Goal: Navigation & Orientation: Find specific page/section

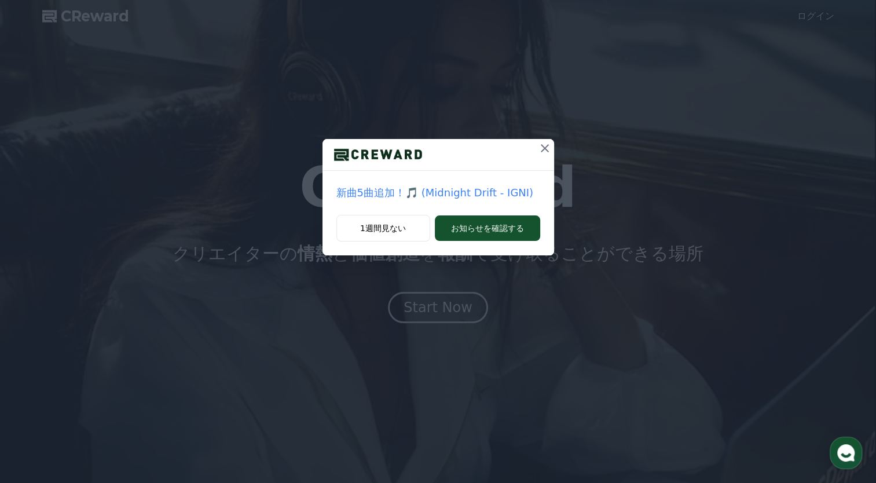
click at [543, 148] on icon at bounding box center [545, 148] width 14 height 14
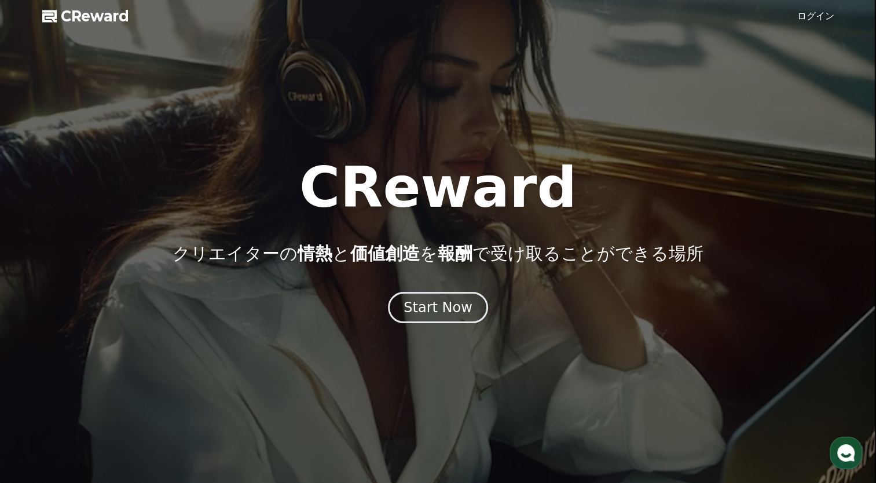
click at [459, 247] on span "報酬" at bounding box center [455, 253] width 35 height 20
click at [447, 261] on span "報酬" at bounding box center [455, 253] width 35 height 20
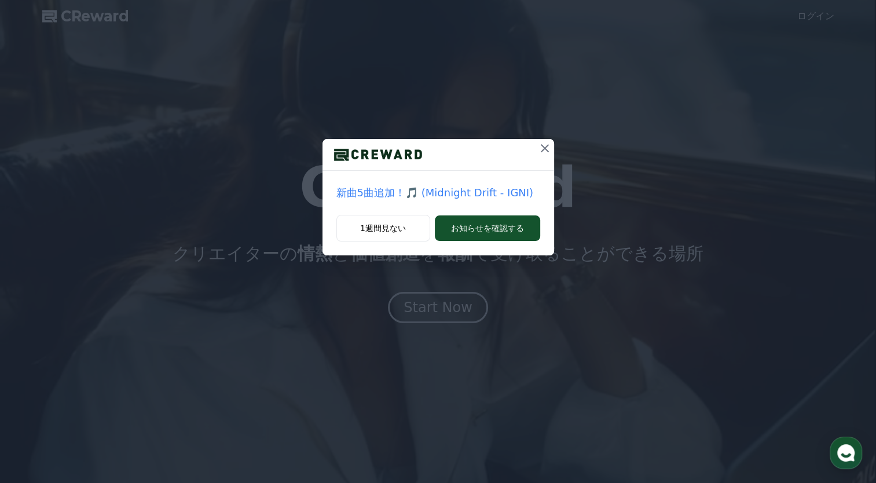
drag, startPoint x: 447, startPoint y: 302, endPoint x: 470, endPoint y: 254, distance: 53.4
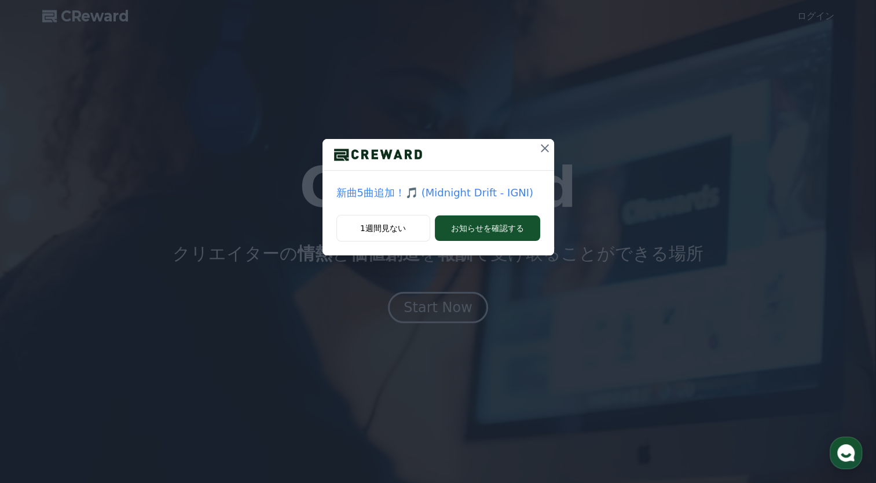
click at [448, 300] on div "新曲5曲追加！🎵 (Midnight Drift - IGNI) 1週間見ない お知らせを確認する" at bounding box center [438, 241] width 876 height 483
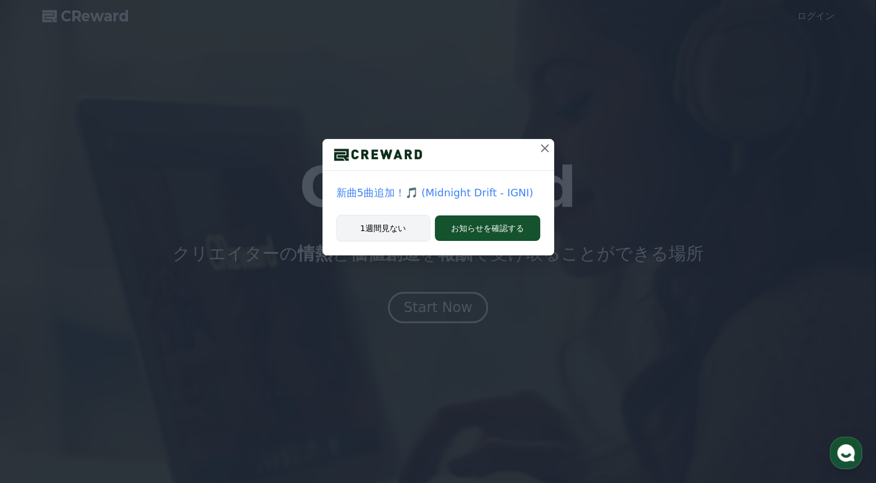
click at [403, 240] on div "1週間見ない お知らせを確認する" at bounding box center [439, 235] width 232 height 41
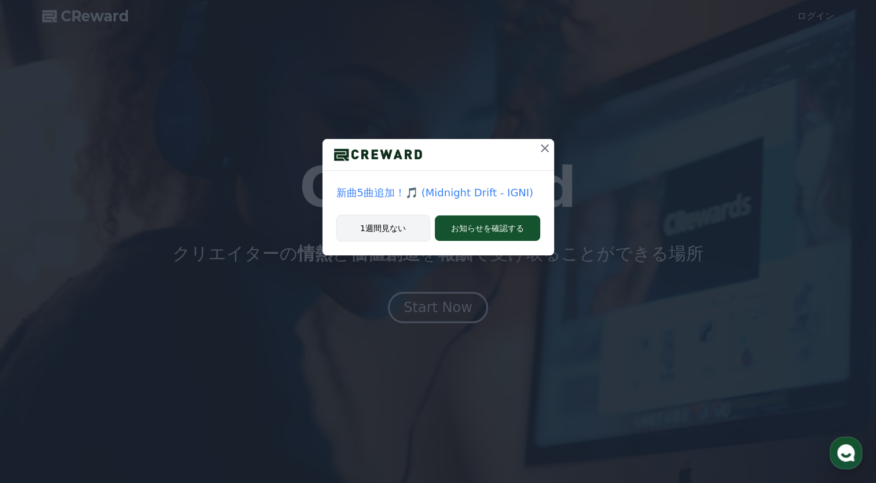
click at [406, 233] on button "1週間見ない" at bounding box center [384, 228] width 94 height 27
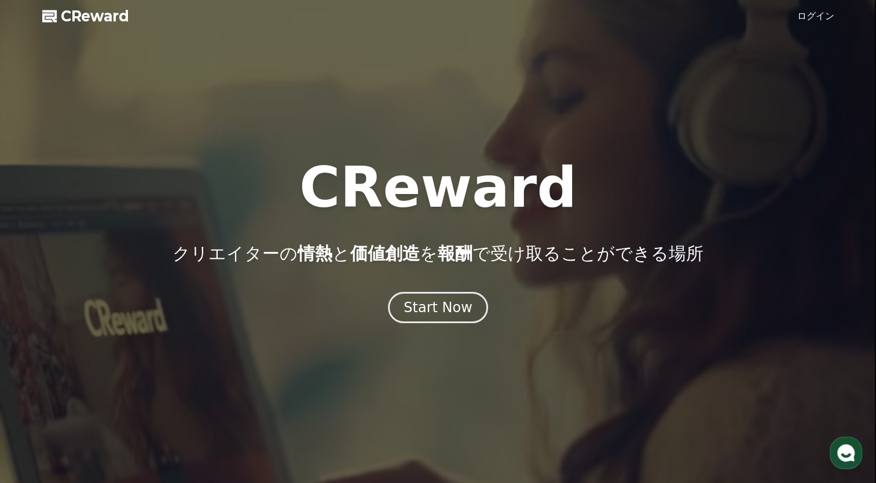
click at [406, 229] on div "CReward クリエイターの 情熱 と 価値創造 を 報酬 で受け取ることができる場所" at bounding box center [438, 212] width 876 height 104
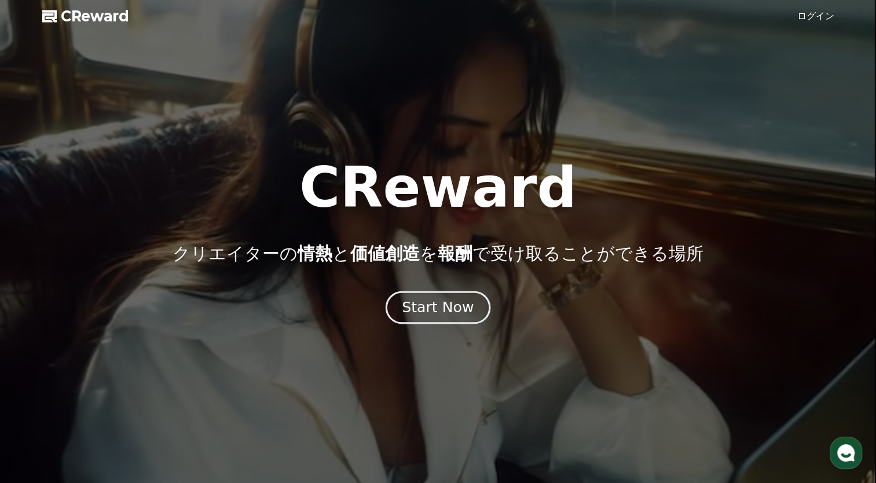
click at [411, 293] on button "Start Now" at bounding box center [438, 307] width 105 height 33
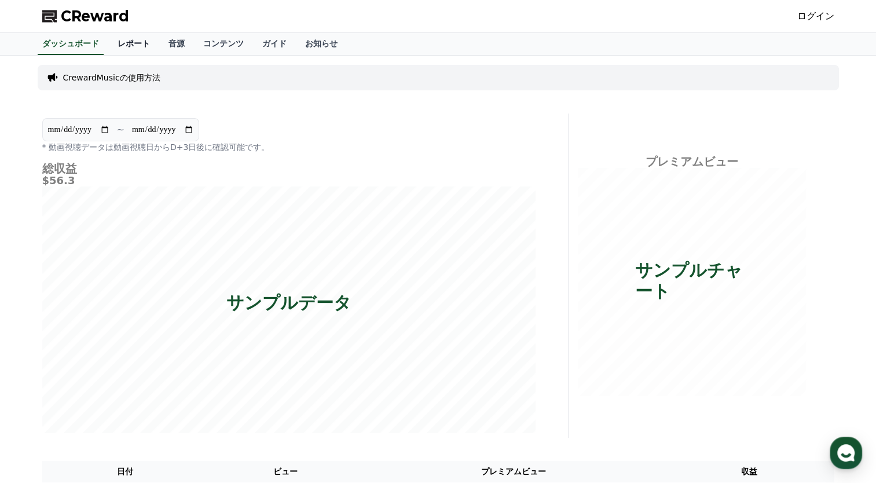
click at [126, 40] on link "レポート" at bounding box center [133, 44] width 51 height 22
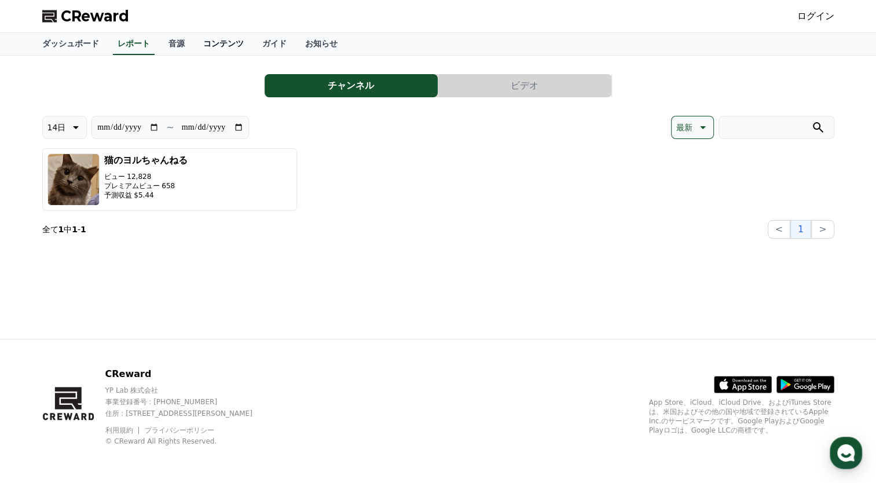
click at [211, 47] on link "コンテンツ" at bounding box center [223, 44] width 59 height 22
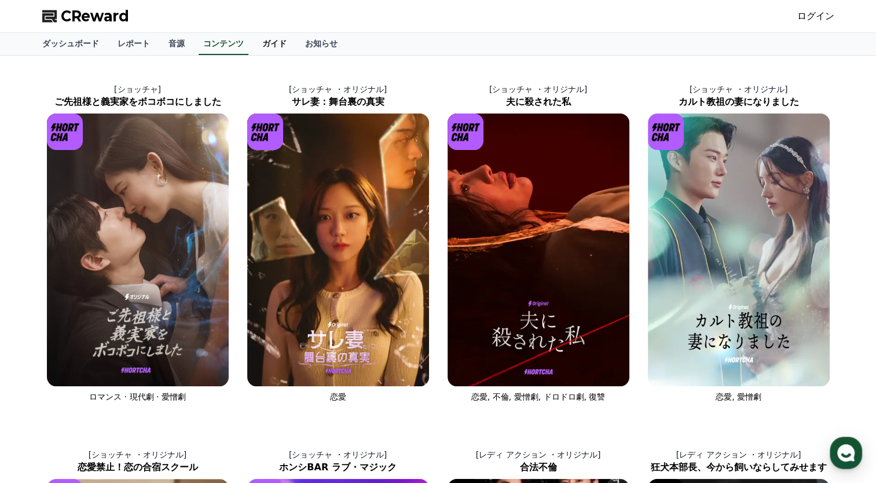
click at [253, 44] on link "ガイド" at bounding box center [274, 44] width 43 height 22
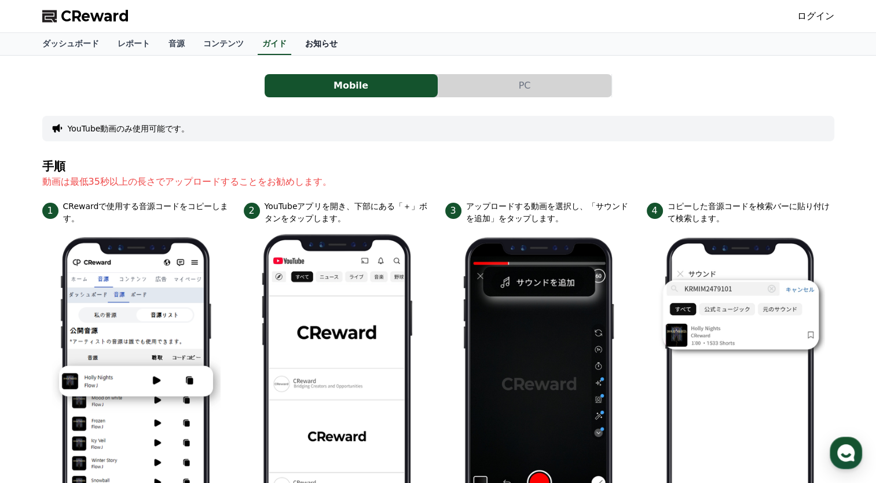
click at [296, 43] on link "お知らせ" at bounding box center [321, 44] width 51 height 22
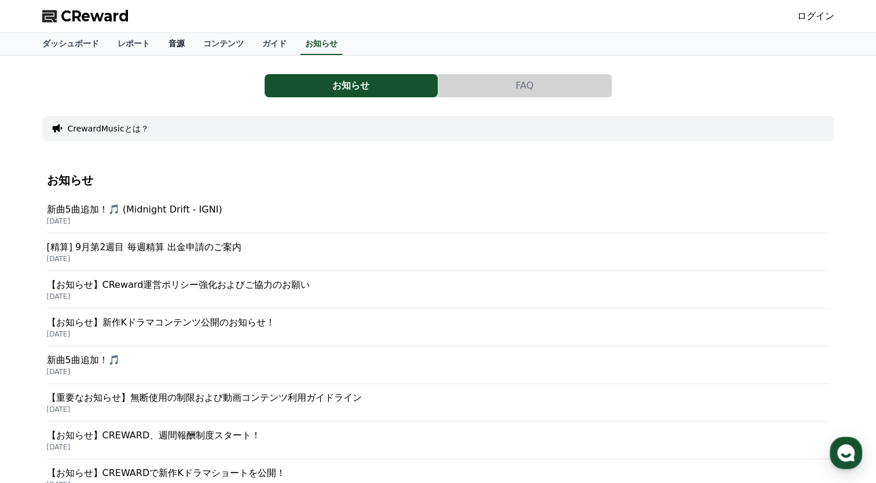
click at [159, 47] on link "音源" at bounding box center [176, 44] width 35 height 22
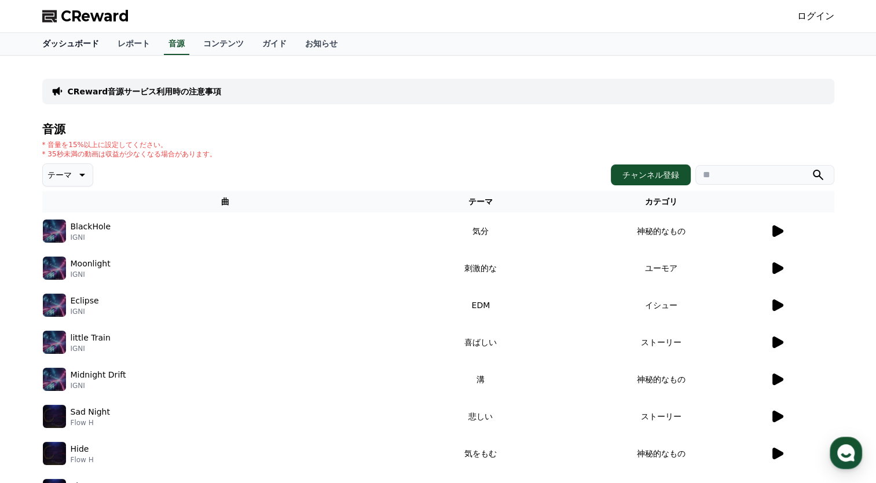
click at [70, 42] on link "ダッシュボード" at bounding box center [70, 44] width 75 height 22
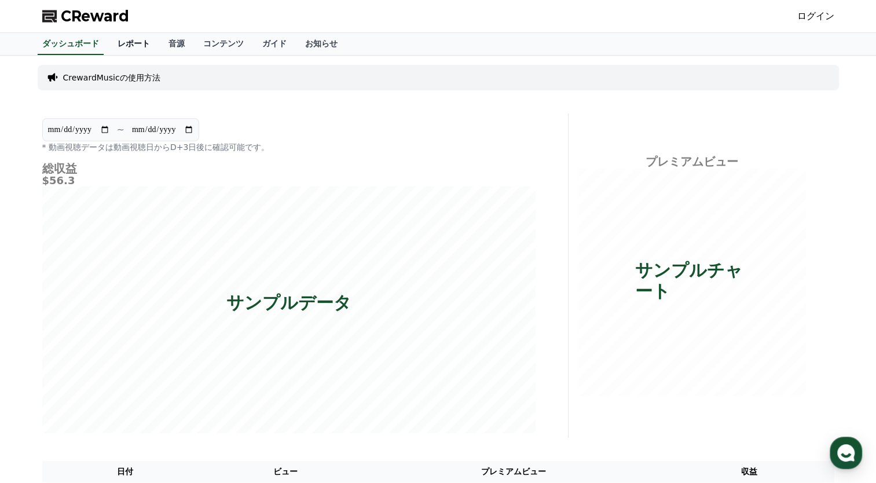
click at [116, 47] on link "レポート" at bounding box center [133, 44] width 51 height 22
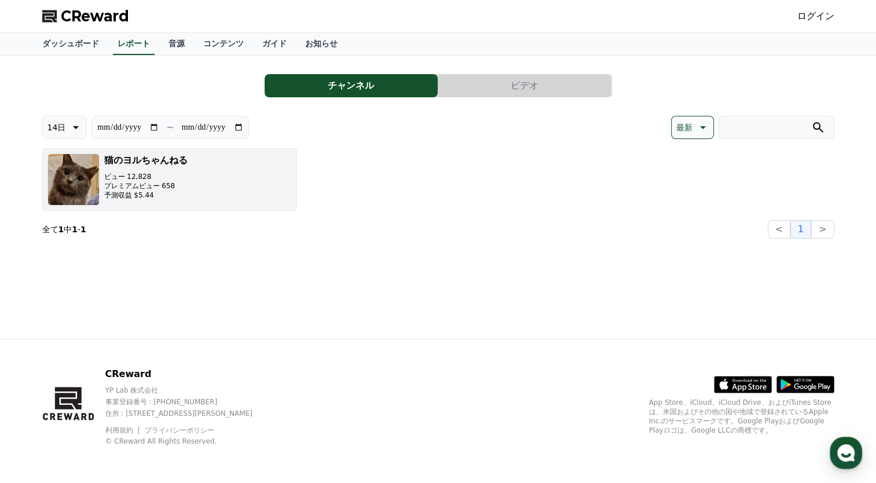
click at [275, 192] on button "猫のヨルちゃんねる ビュー 12,828 プレミアムビュー 658 予測収益 $5.44" at bounding box center [169, 179] width 255 height 63
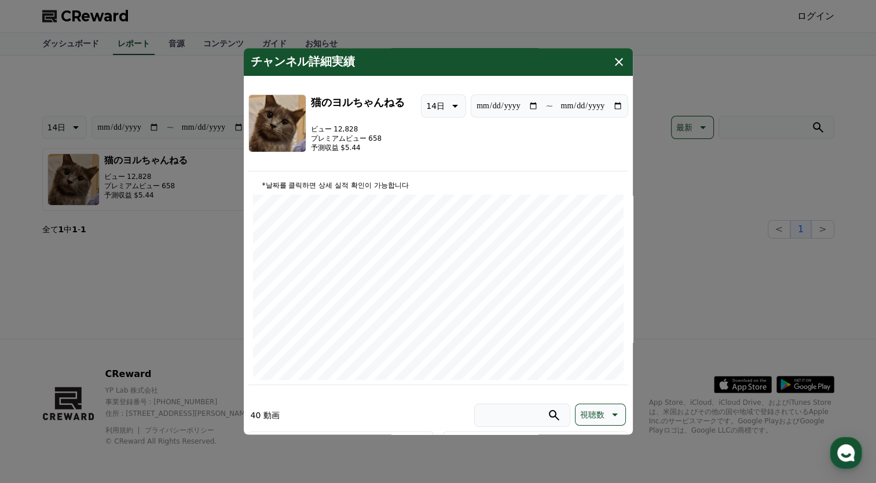
drag, startPoint x: 632, startPoint y: 63, endPoint x: 612, endPoint y: 70, distance: 20.7
click at [631, 63] on div "チャンネル詳細実績" at bounding box center [438, 62] width 389 height 28
drag, startPoint x: 623, startPoint y: 58, endPoint x: 610, endPoint y: 65, distance: 15.3
click at [623, 59] on icon "modal" at bounding box center [619, 62] width 14 height 14
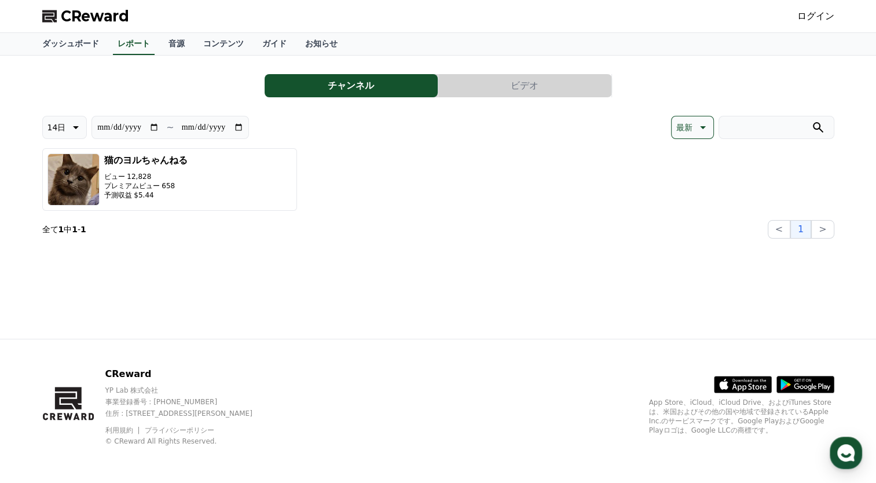
drag, startPoint x: 339, startPoint y: 194, endPoint x: 371, endPoint y: 171, distance: 39.4
click at [341, 193] on div "猫のヨルちゃんねる ビュー 12,828 プレミアムビュー 658 予測収益 $5.44" at bounding box center [438, 179] width 792 height 63
click at [525, 74] on button "ビデオ" at bounding box center [525, 85] width 173 height 23
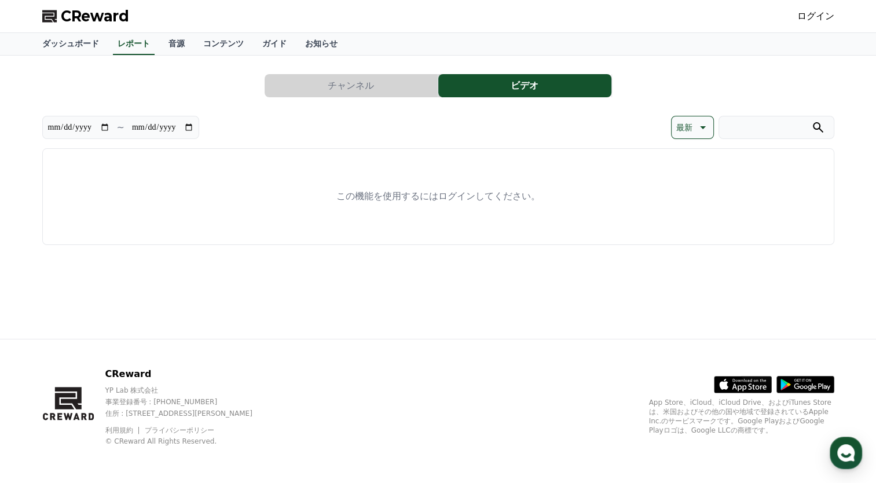
click at [412, 83] on button "チャンネル" at bounding box center [351, 85] width 173 height 23
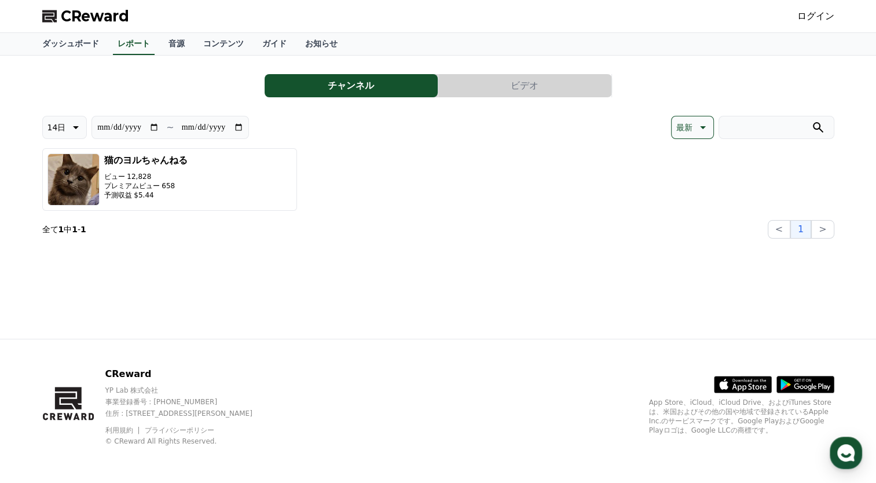
click at [155, 125] on input "**********" at bounding box center [128, 127] width 63 height 13
click at [77, 126] on icon at bounding box center [75, 127] width 14 height 14
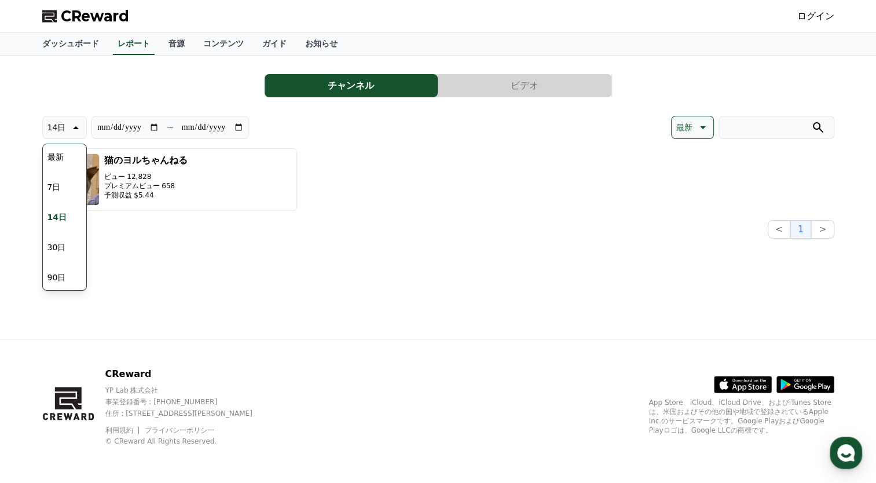
click at [63, 277] on button "90日" at bounding box center [57, 277] width 28 height 25
type input "**********"
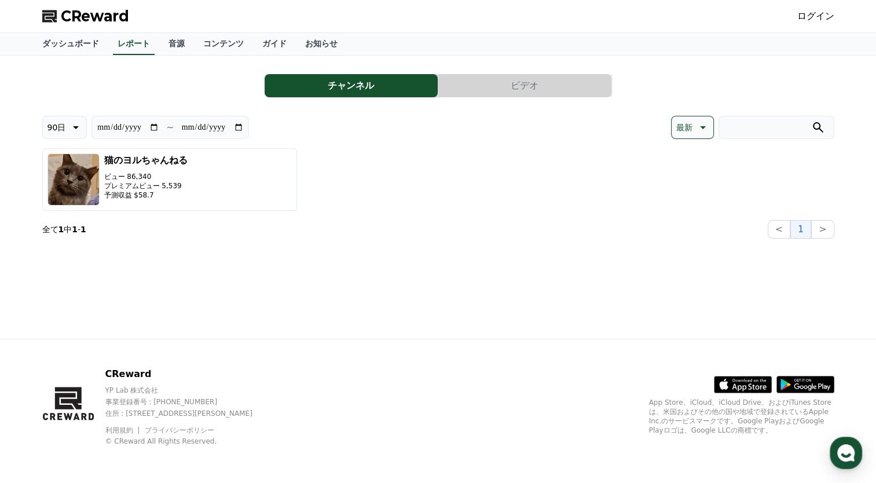
drag, startPoint x: 203, startPoint y: 231, endPoint x: 202, endPoint y: 224, distance: 7.0
click at [202, 227] on section "全て 1 中 1 - 1 < 1 >" at bounding box center [438, 229] width 792 height 19
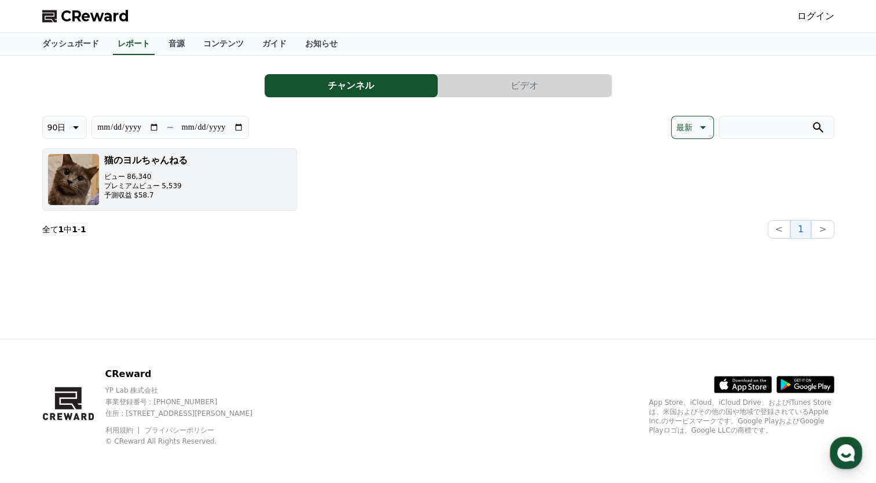
click at [194, 188] on button "猫のヨルちゃんねる ビュー 86,340 プレミアムビュー 5,539 予測収益 $58.7" at bounding box center [169, 179] width 255 height 63
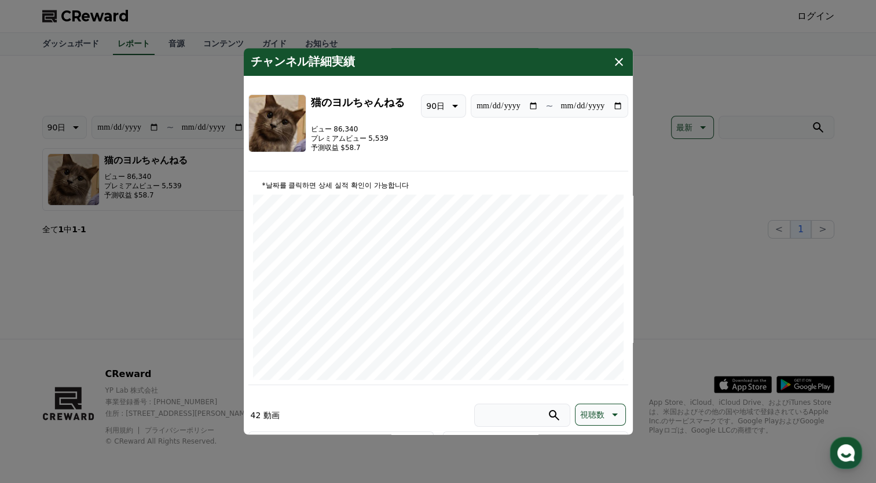
click at [185, 283] on button "close modal" at bounding box center [438, 241] width 876 height 483
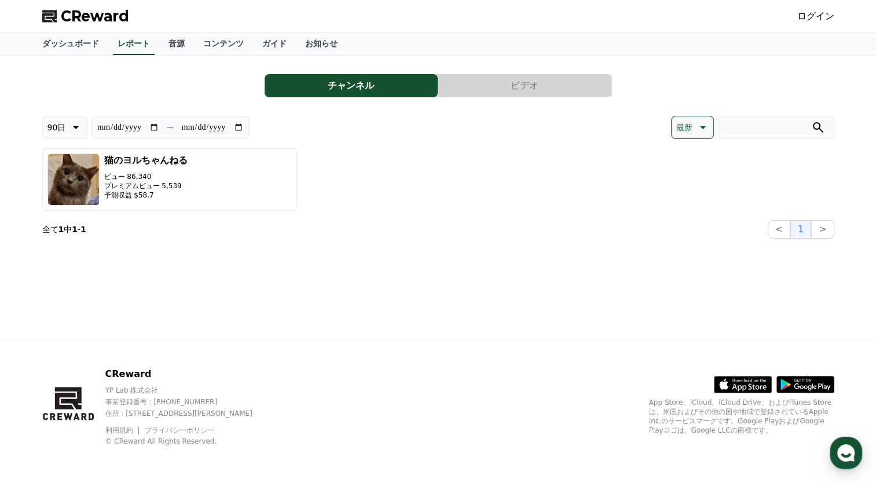
click at [190, 271] on div "**********" at bounding box center [438, 197] width 811 height 283
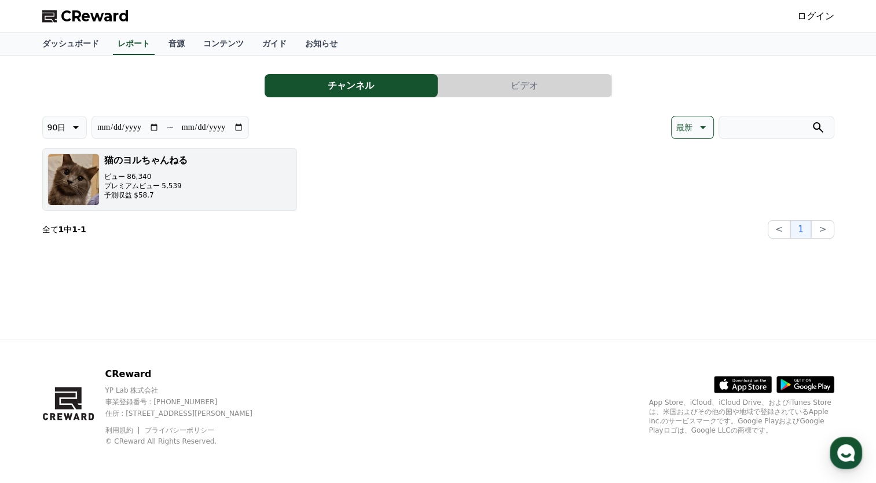
click at [51, 184] on img "button" at bounding box center [74, 180] width 52 height 52
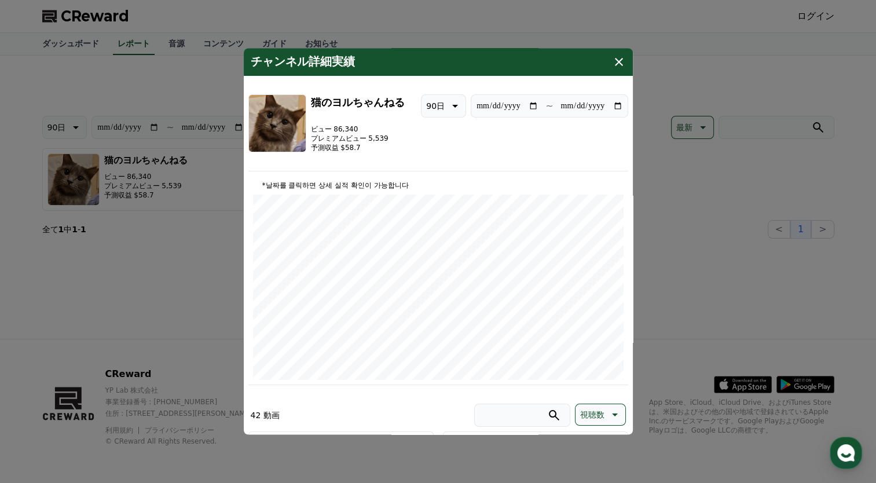
click at [620, 61] on icon "modal" at bounding box center [619, 62] width 14 height 14
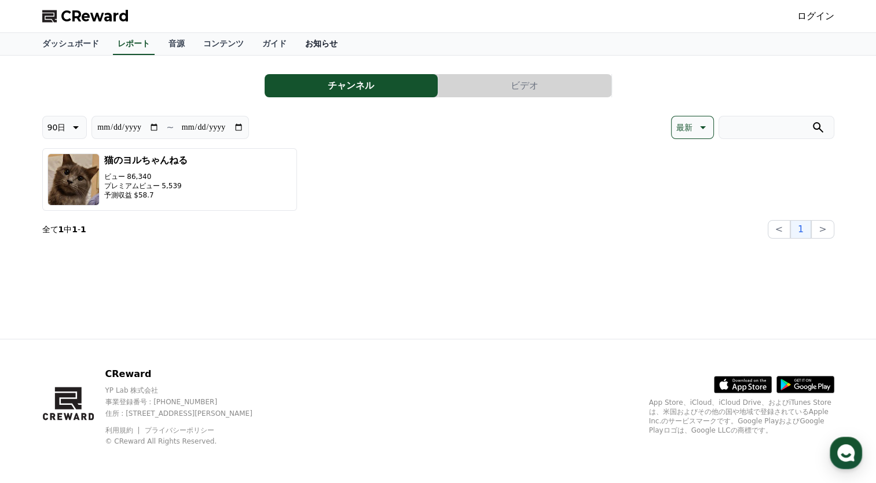
click at [296, 45] on link "お知らせ" at bounding box center [321, 44] width 51 height 22
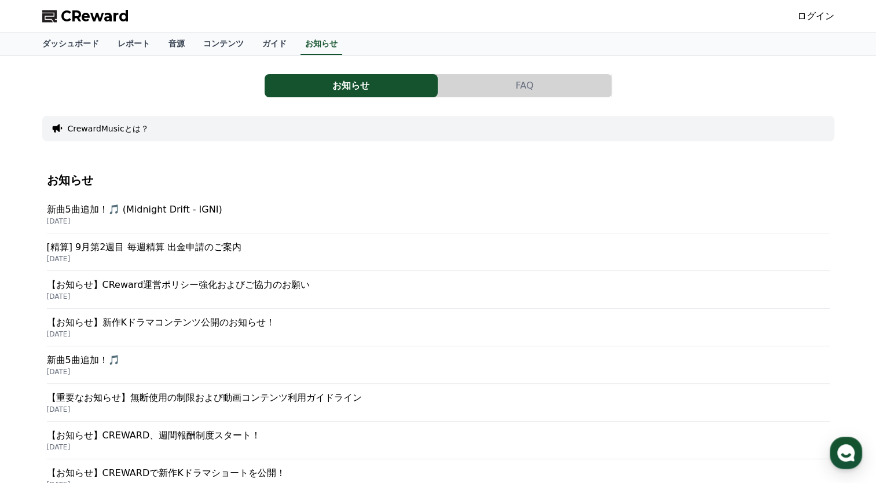
click at [230, 406] on p "2025-07-23" at bounding box center [438, 409] width 783 height 9
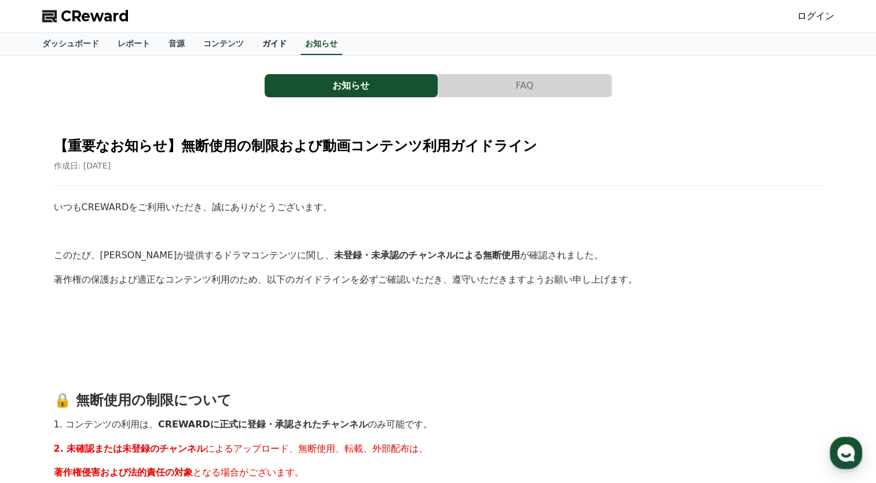
click at [253, 43] on link "ガイド" at bounding box center [274, 44] width 43 height 22
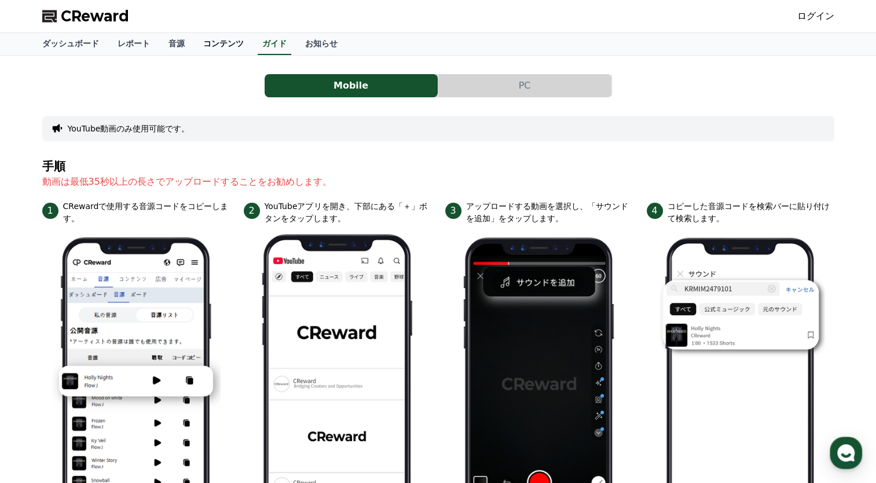
click at [202, 47] on link "コンテンツ" at bounding box center [223, 44] width 59 height 22
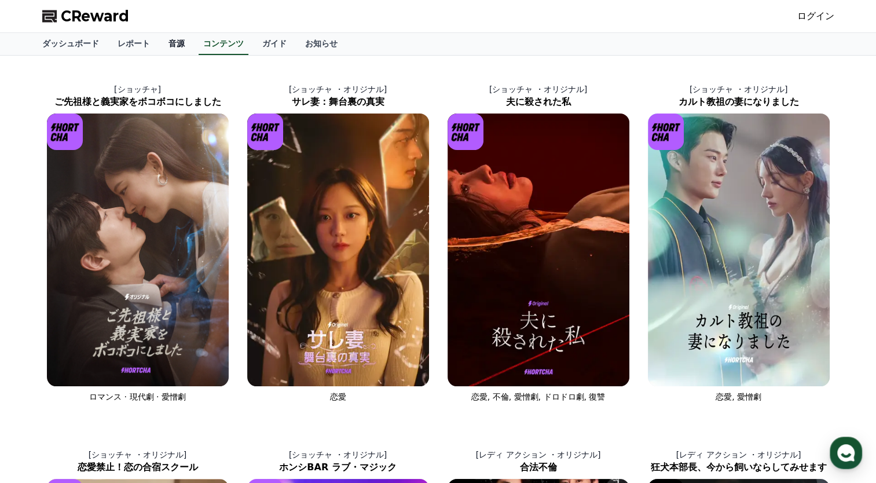
click at [159, 45] on link "音源" at bounding box center [176, 44] width 35 height 22
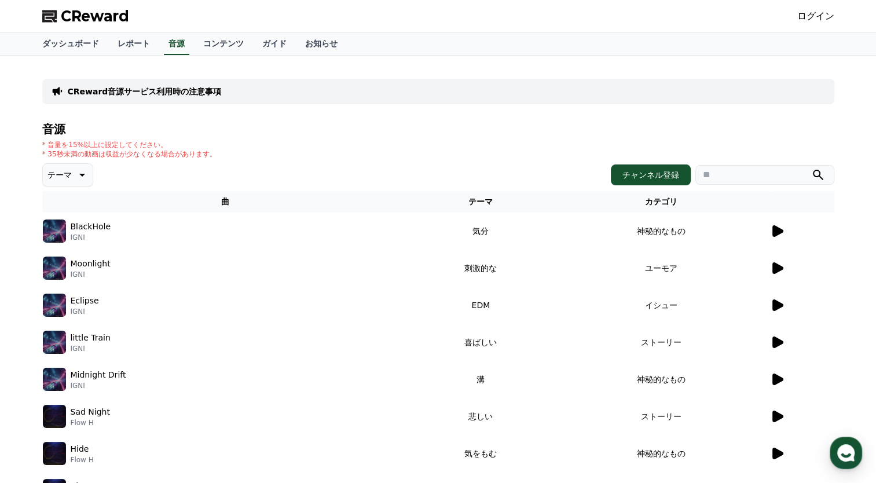
click at [74, 173] on icon at bounding box center [81, 175] width 14 height 14
click at [63, 246] on button "穏やかな" at bounding box center [65, 243] width 42 height 25
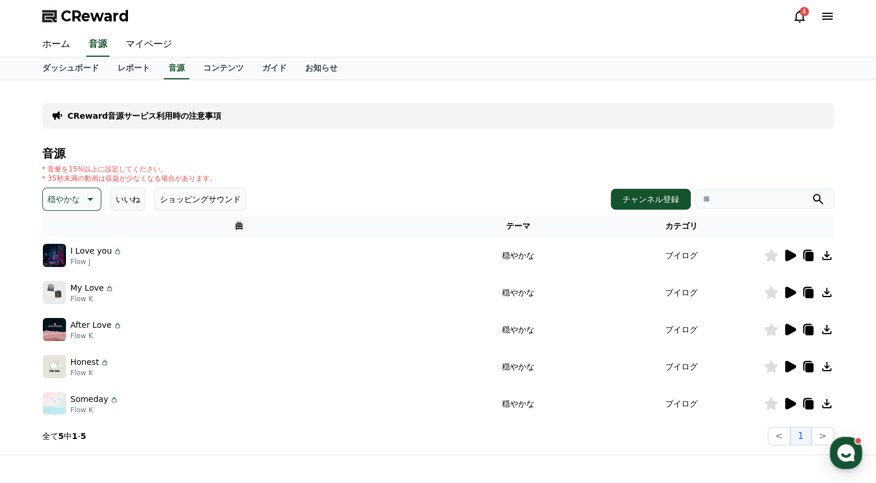
click at [92, 193] on icon at bounding box center [89, 199] width 14 height 14
click at [59, 242] on button "悲しい" at bounding box center [61, 242] width 34 height 25
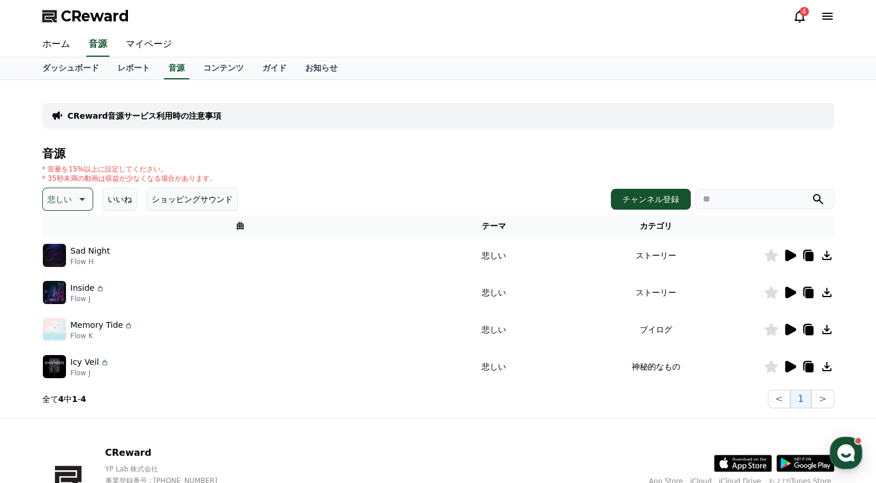
click at [79, 199] on icon at bounding box center [81, 199] width 14 height 14
click at [47, 316] on button "暗い" at bounding box center [56, 320] width 25 height 25
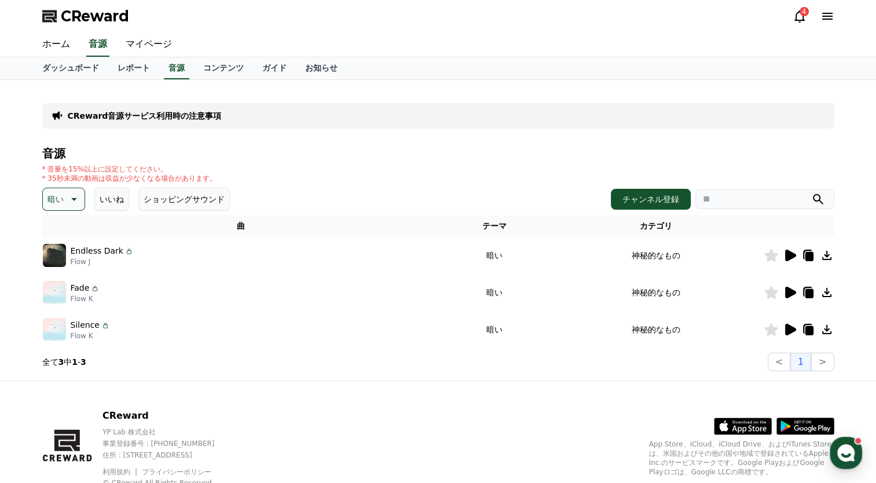
click at [79, 197] on button "暗い" at bounding box center [63, 199] width 43 height 23
click at [304, 168] on div "* 音量を15%以上に設定してください。 * 35秒未満の動画は収益が少なくなる場合があります。" at bounding box center [438, 174] width 792 height 19
click at [116, 196] on button "いいね" at bounding box center [111, 199] width 35 height 23
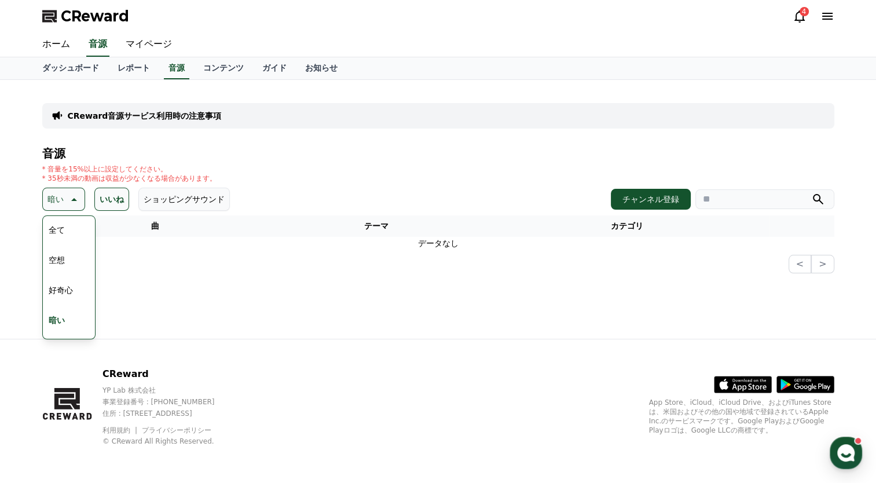
click at [159, 230] on th "曲" at bounding box center [155, 226] width 226 height 21
click at [64, 232] on button "全て" at bounding box center [56, 229] width 25 height 25
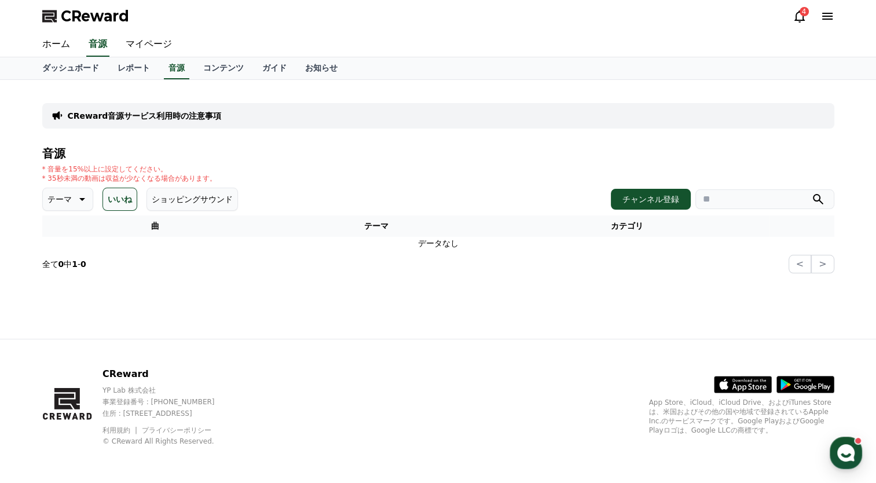
click at [79, 198] on icon at bounding box center [82, 199] width 6 height 3
click at [74, 200] on icon at bounding box center [81, 199] width 14 height 14
click at [105, 200] on button "いいね" at bounding box center [120, 199] width 35 height 23
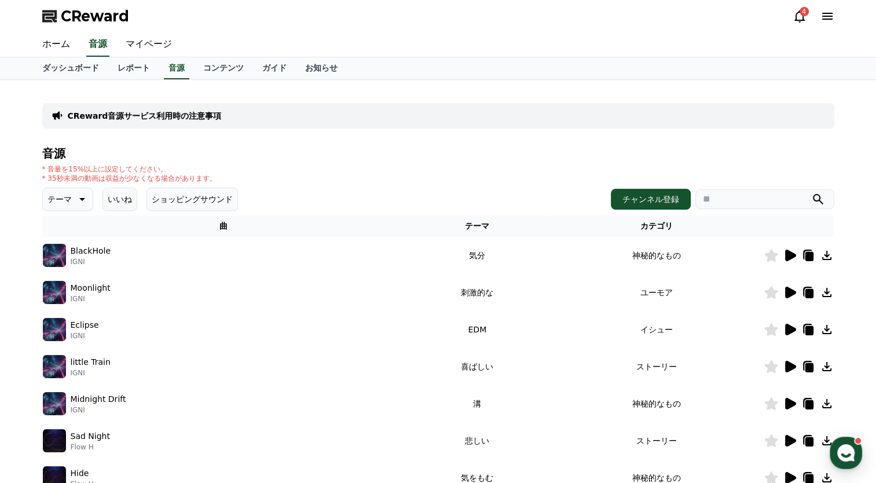
click at [75, 196] on icon at bounding box center [81, 199] width 14 height 14
click at [58, 328] on button "喜劇的な" at bounding box center [65, 324] width 42 height 25
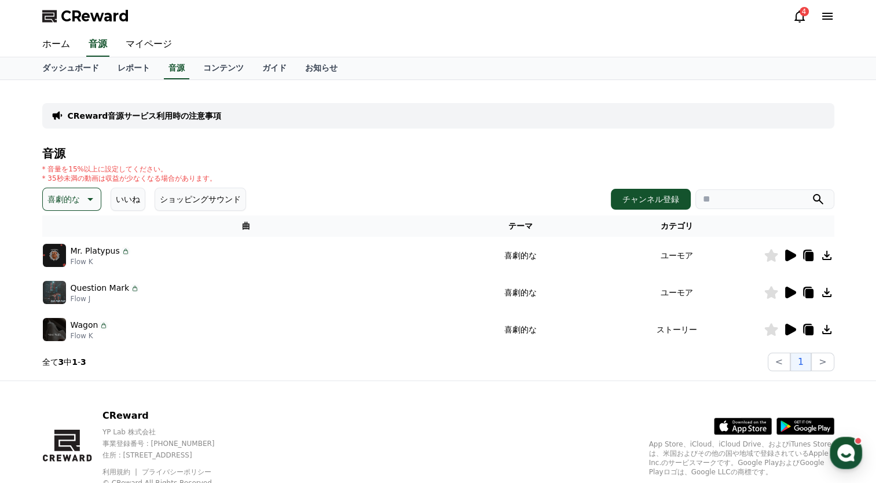
click at [94, 196] on button "喜劇的な" at bounding box center [71, 199] width 59 height 23
click at [68, 293] on button "好奇心" at bounding box center [61, 289] width 34 height 25
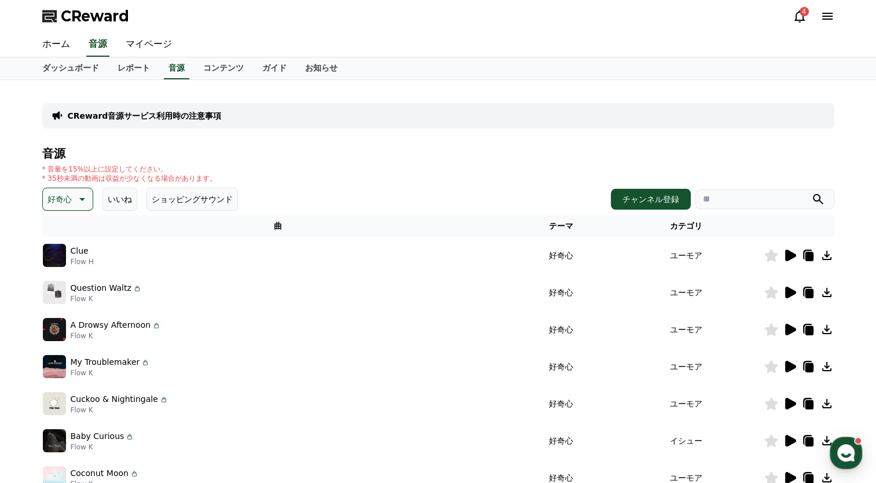
click at [83, 193] on icon at bounding box center [81, 199] width 14 height 14
click at [65, 264] on button "空想" at bounding box center [56, 259] width 25 height 25
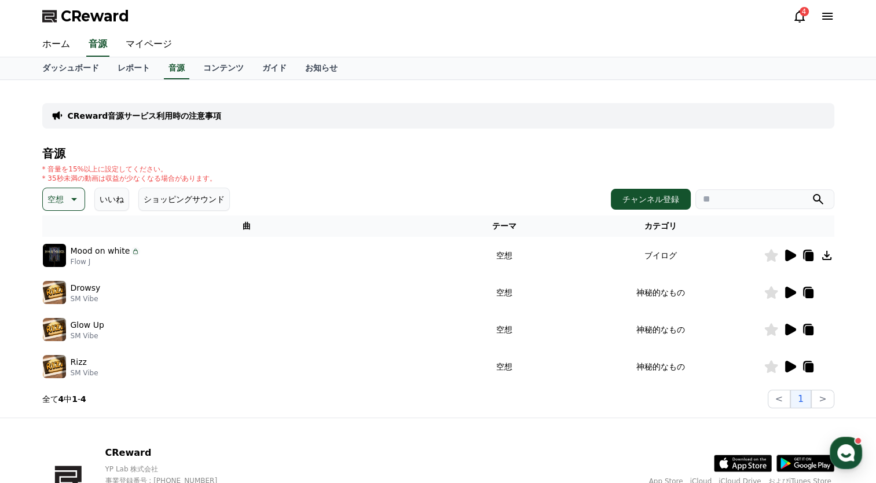
click at [78, 196] on icon at bounding box center [73, 199] width 14 height 14
click at [90, 337] on div "全て 空想 好奇心 暗い 明るい ポッピング 刺激的な 反転 [PERSON_NAME]な 劇的な 喜ばしい 気分 EDM 溝 悲しい 穏やかな 可愛い 感動…" at bounding box center [68, 278] width 53 height 124
click at [73, 262] on button "感動的な" at bounding box center [65, 264] width 42 height 25
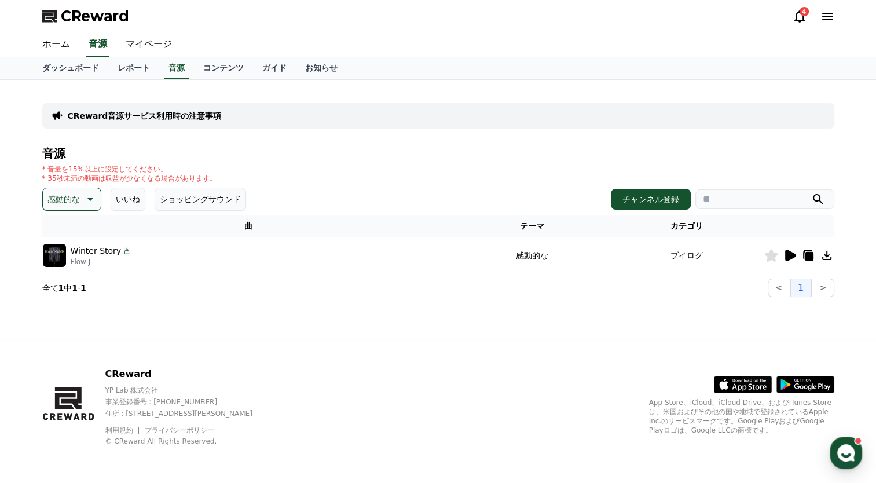
click at [92, 198] on icon at bounding box center [89, 199] width 14 height 14
click at [58, 229] on button "全て" at bounding box center [56, 229] width 25 height 25
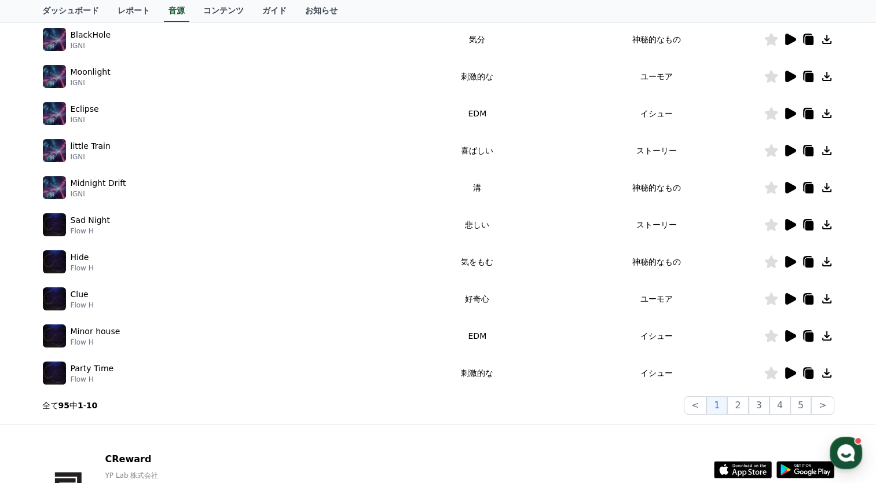
scroll to position [217, 0]
click at [740, 407] on button "2" at bounding box center [738, 405] width 21 height 19
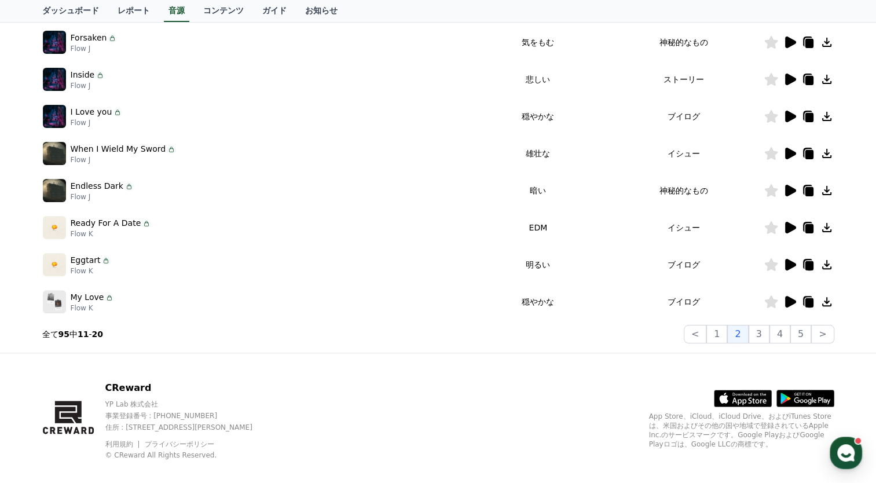
scroll to position [289, 0]
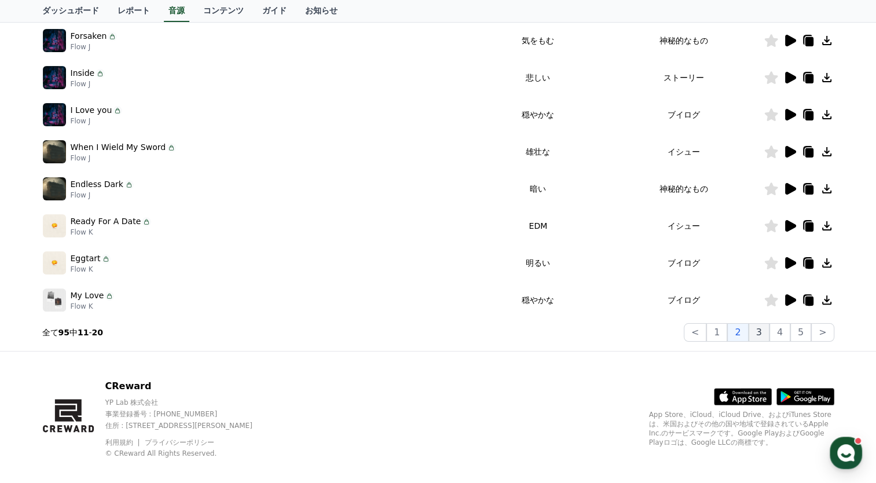
click at [764, 329] on button "3" at bounding box center [759, 332] width 21 height 19
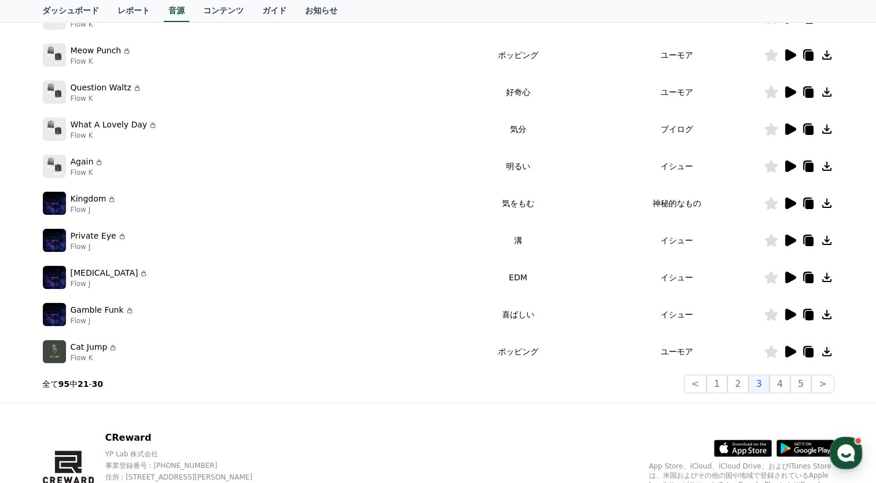
scroll to position [300, 0]
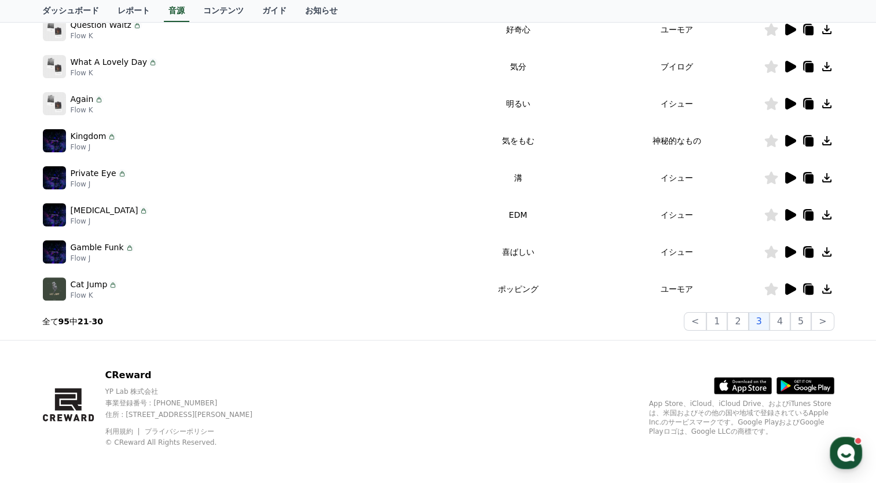
drag, startPoint x: 783, startPoint y: 320, endPoint x: 788, endPoint y: 308, distance: 13.0
click at [784, 317] on button "4" at bounding box center [780, 321] width 21 height 19
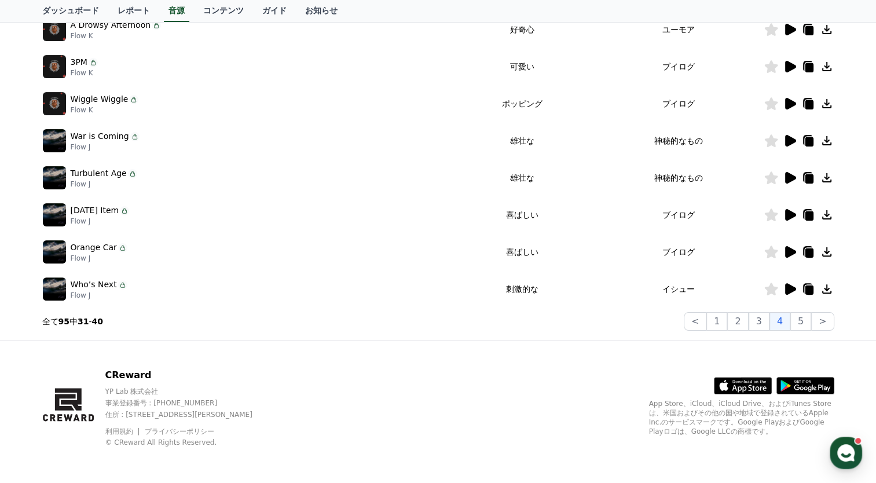
click at [875, 301] on div "CReward音源サービス利用時の注意事項 音源 * 音量を15%以上に設定してください。 * 35秒未満の動画は収益が少なくなる場合があります。 テーマ い…" at bounding box center [438, 60] width 876 height 560
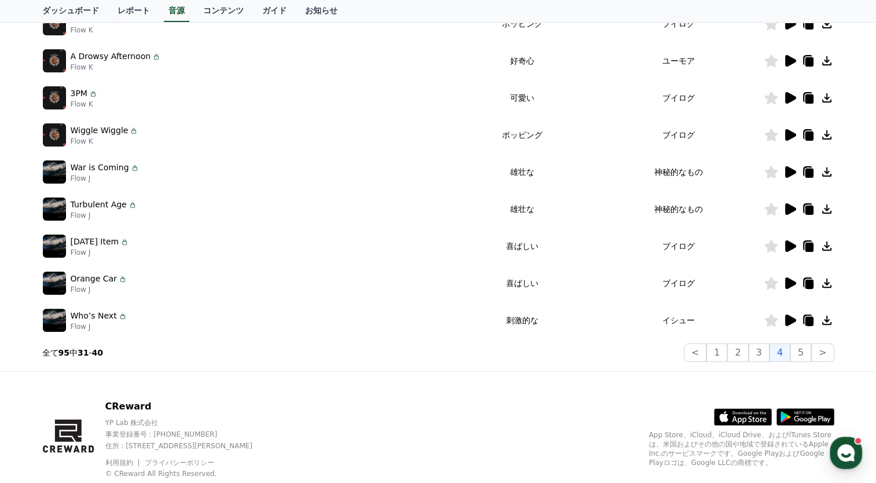
scroll to position [300, 0]
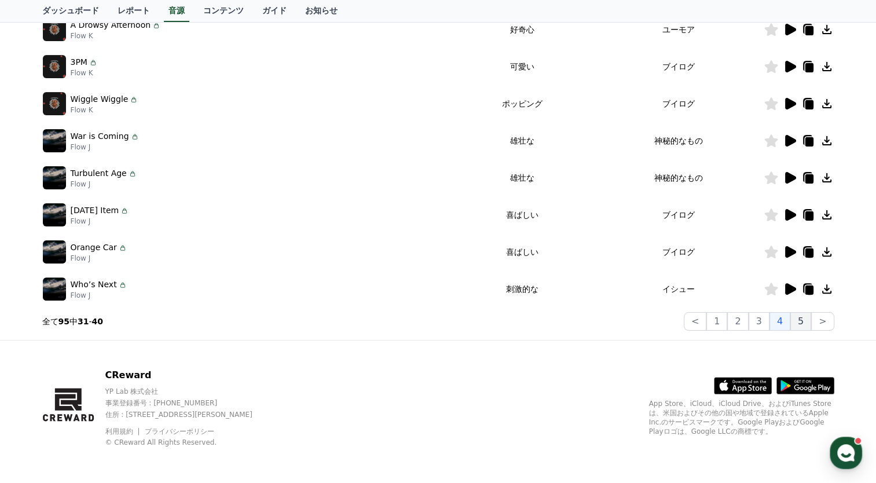
click at [801, 318] on button "5" at bounding box center [801, 321] width 21 height 19
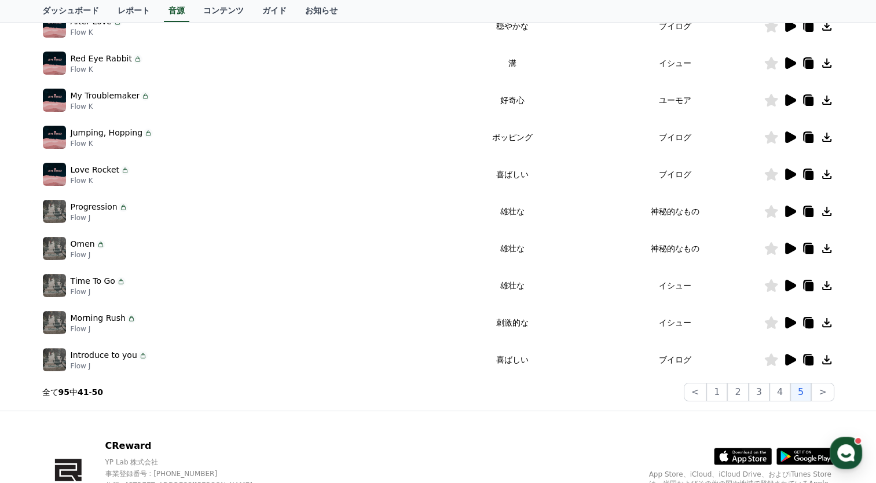
scroll to position [232, 0]
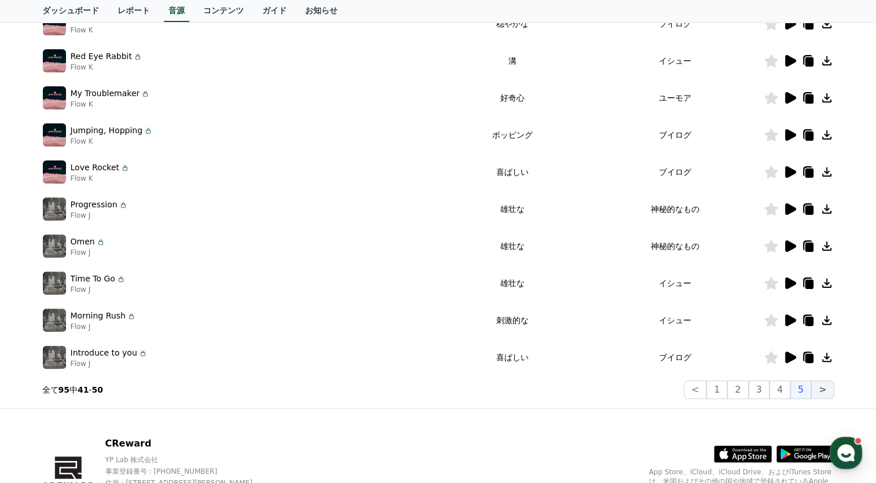
click at [822, 384] on button ">" at bounding box center [823, 390] width 23 height 19
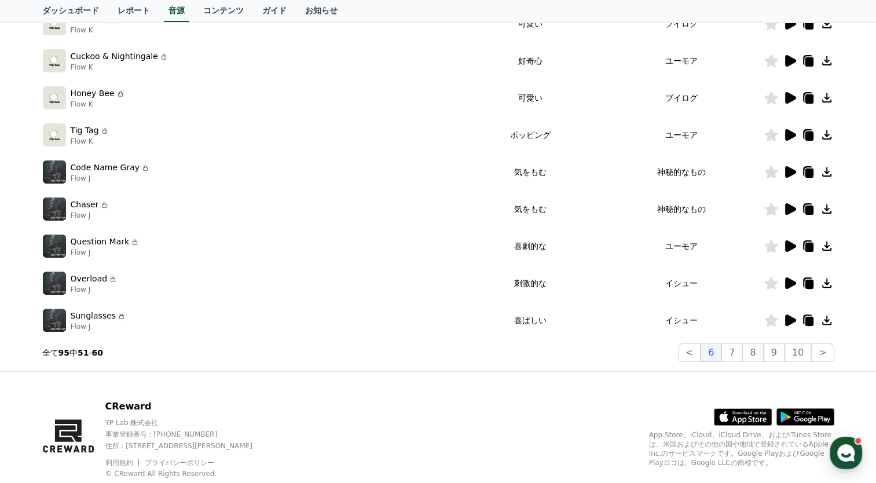
scroll to position [275, 0]
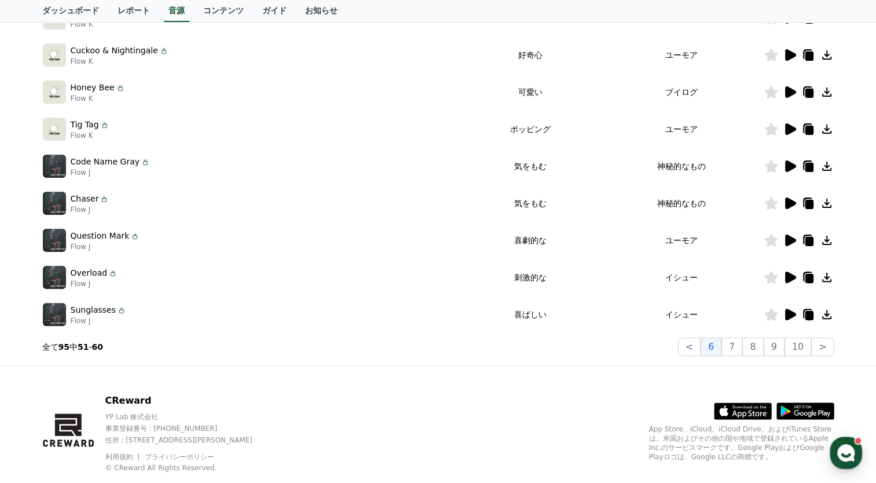
drag, startPoint x: 739, startPoint y: 350, endPoint x: 747, endPoint y: 335, distance: 16.9
click at [740, 347] on button "7" at bounding box center [732, 347] width 21 height 19
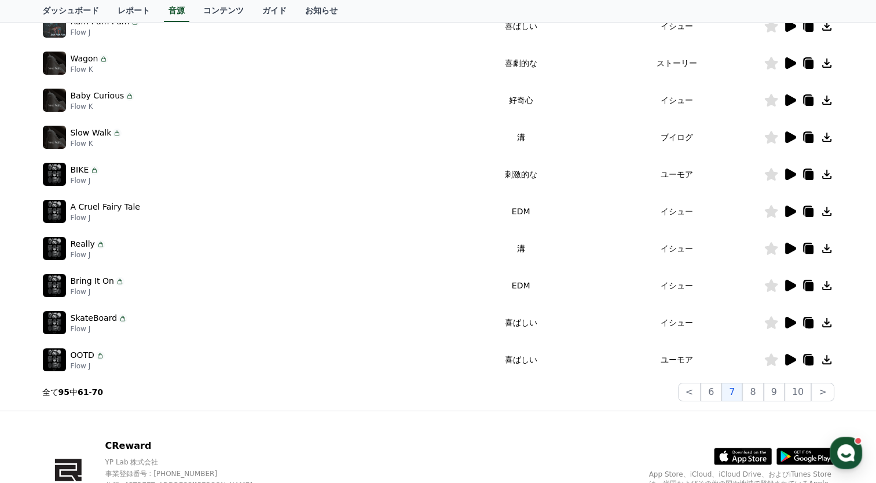
scroll to position [241, 0]
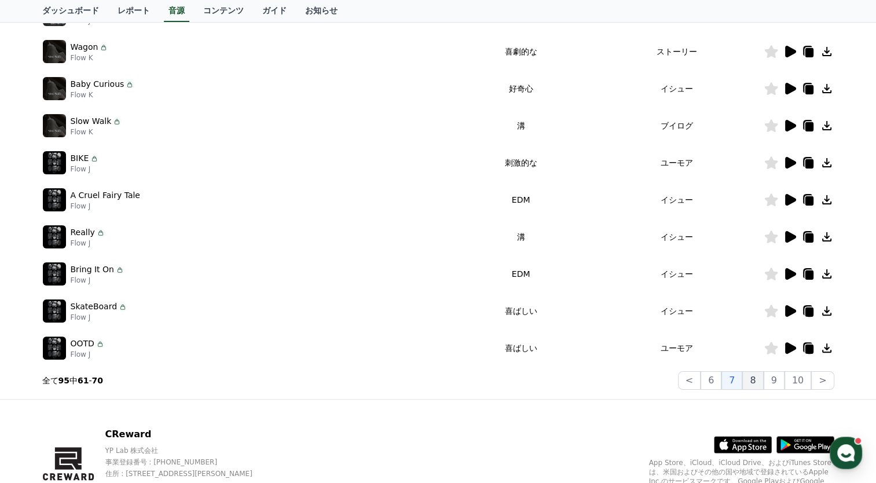
click at [764, 377] on button "8" at bounding box center [753, 380] width 21 height 19
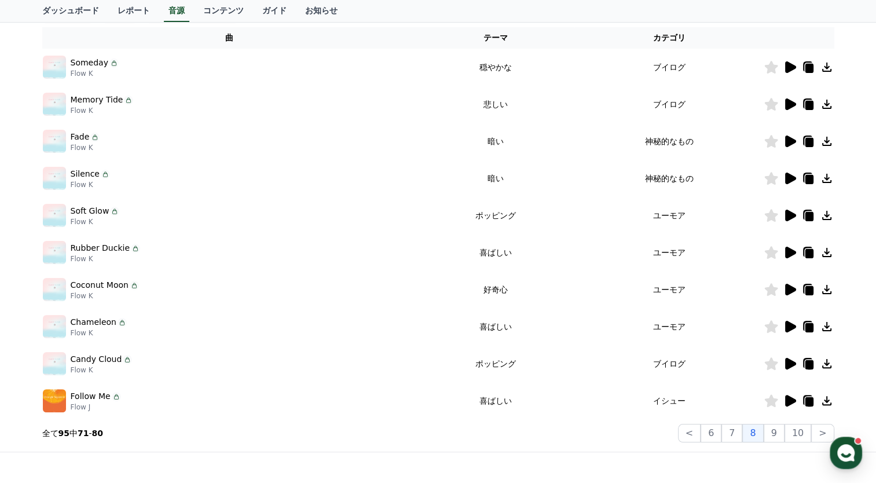
scroll to position [182, 0]
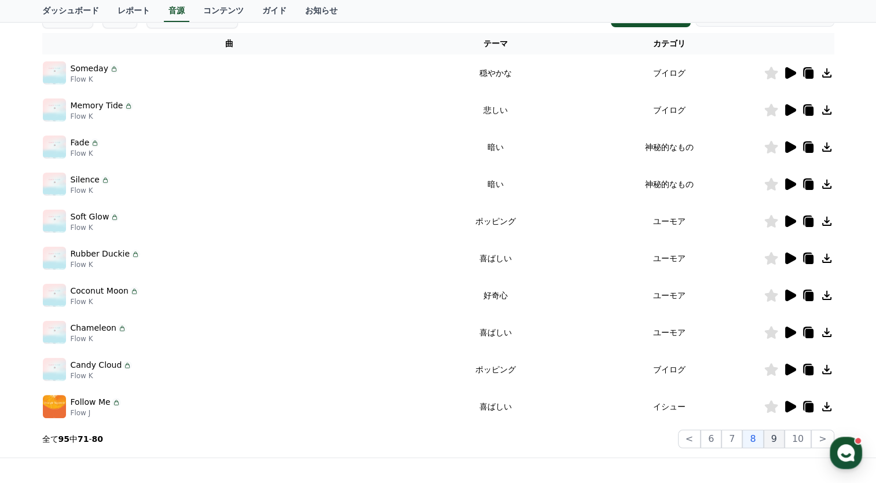
click at [781, 439] on button "9" at bounding box center [774, 439] width 21 height 19
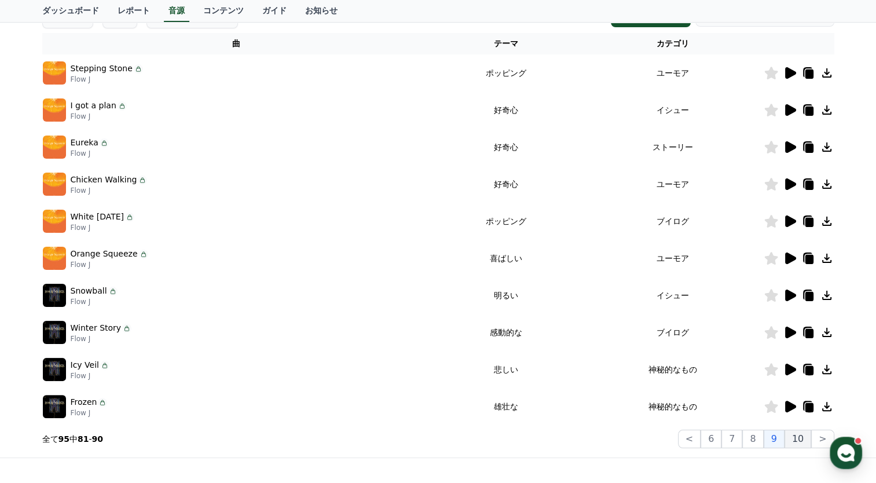
click at [799, 437] on button "10" at bounding box center [798, 439] width 27 height 19
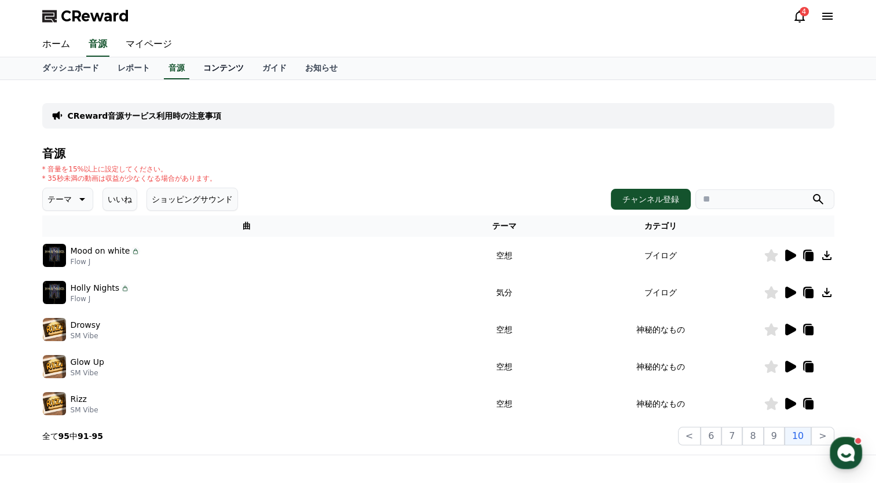
click at [198, 70] on link "コンテンツ" at bounding box center [223, 68] width 59 height 22
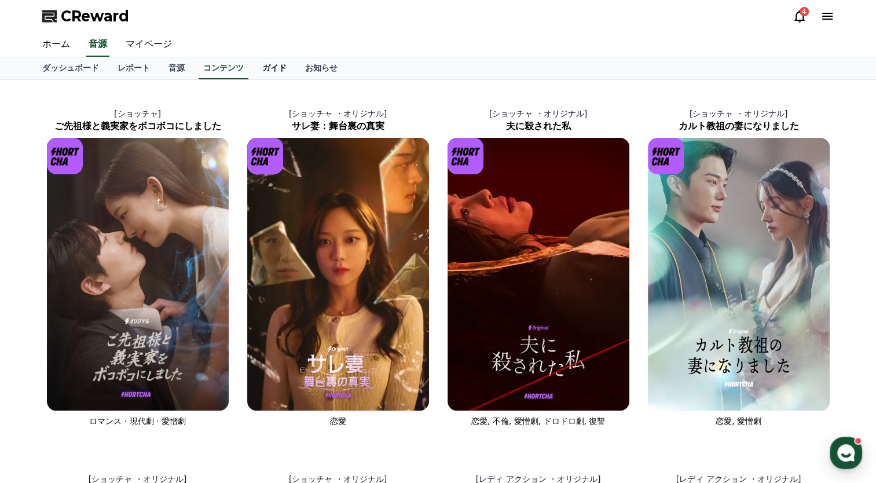
click at [253, 74] on link "ガイド" at bounding box center [274, 68] width 43 height 22
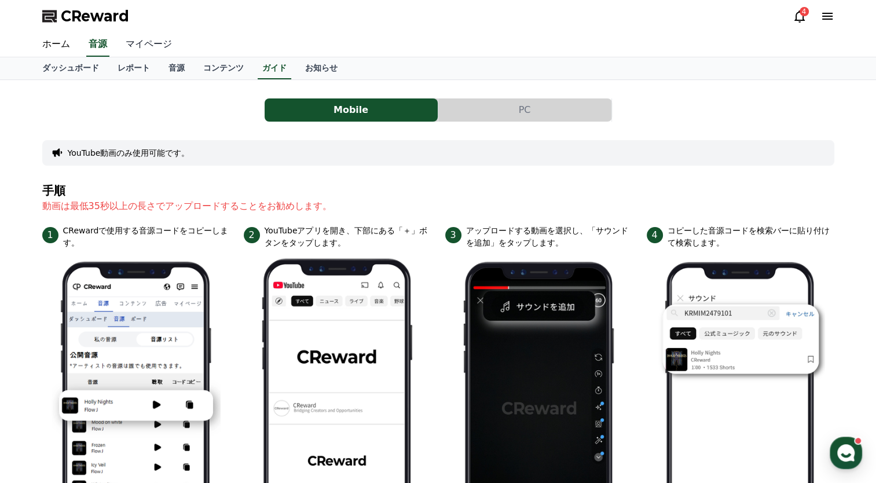
click at [127, 43] on link "マイページ" at bounding box center [148, 44] width 65 height 24
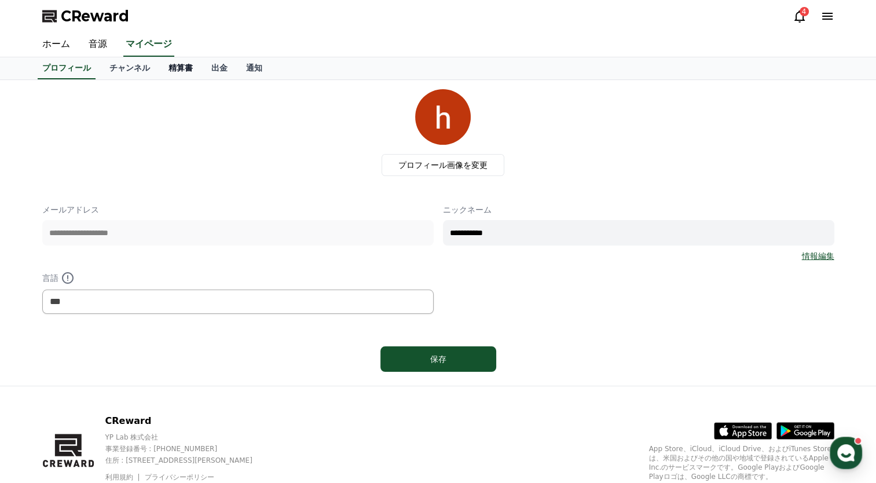
click at [174, 75] on link "精算書" at bounding box center [180, 68] width 43 height 22
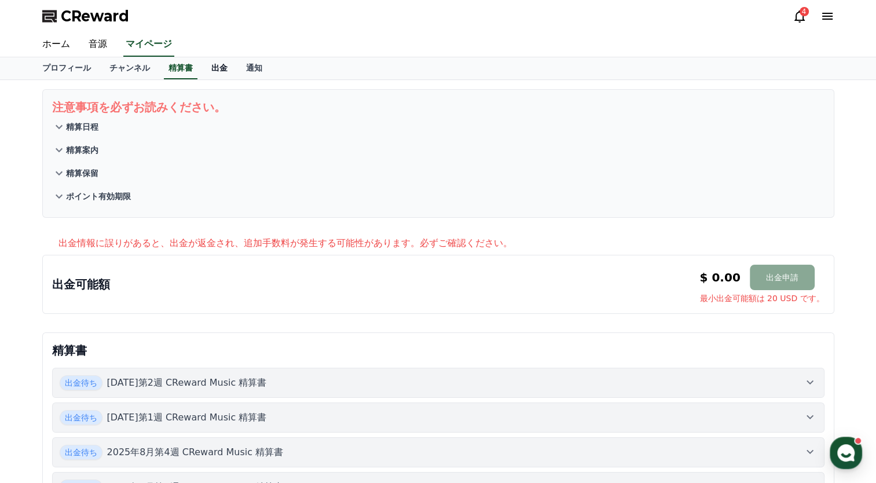
click at [202, 71] on link "出金" at bounding box center [219, 68] width 35 height 22
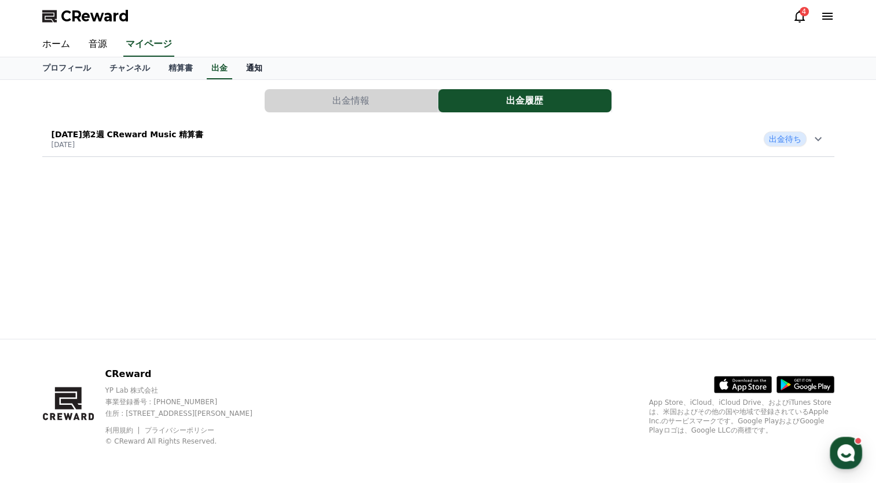
click at [237, 75] on link "通知" at bounding box center [254, 68] width 35 height 22
